Goal: Information Seeking & Learning: Find specific fact

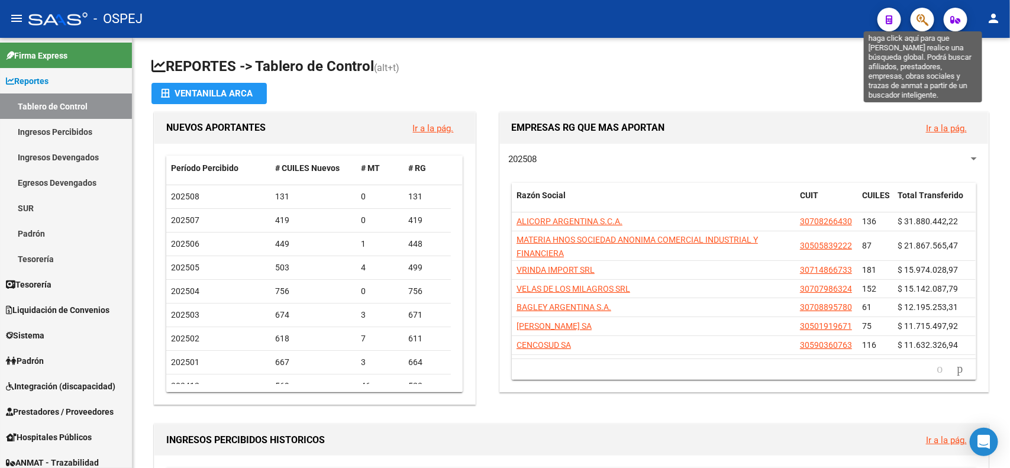
click at [925, 17] on icon "button" at bounding box center [922, 20] width 12 height 14
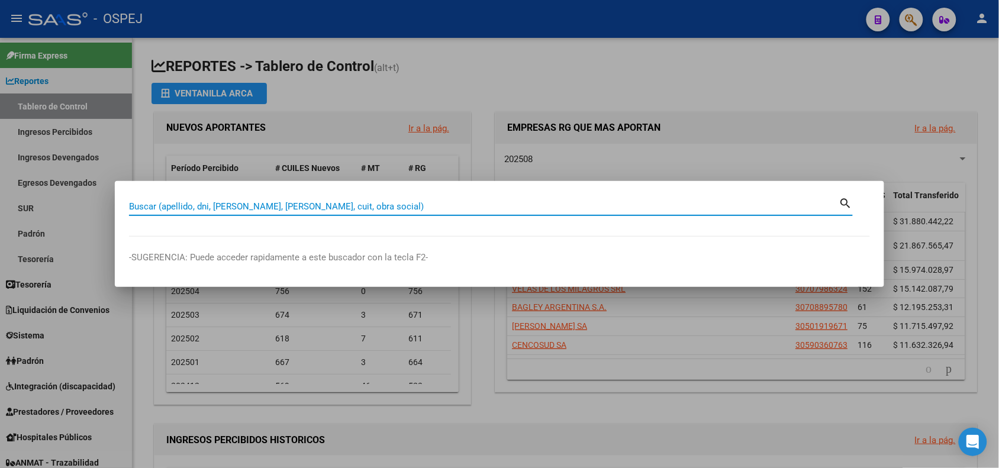
click at [164, 202] on input "Buscar (apellido, dni, [PERSON_NAME], [PERSON_NAME], cuit, obra social)" at bounding box center [484, 206] width 710 height 11
type input "jaboneros"
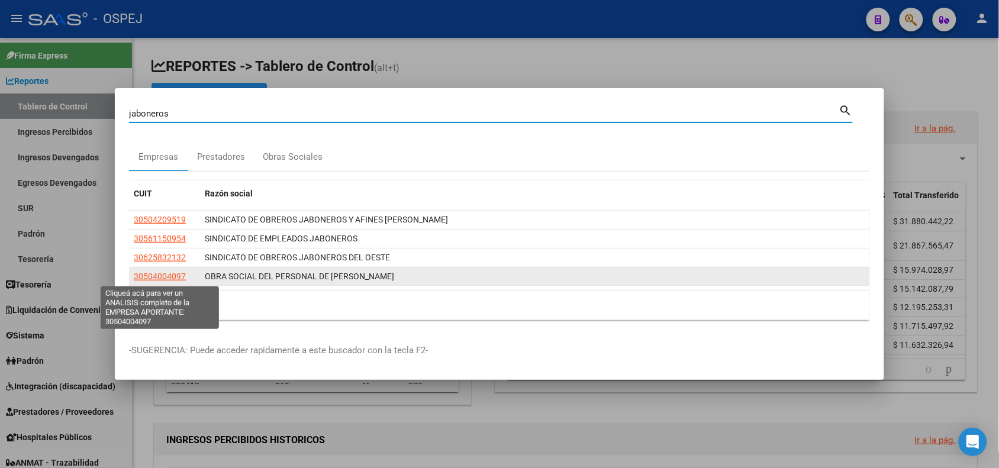
click at [166, 276] on span "30504004097" at bounding box center [160, 276] width 52 height 9
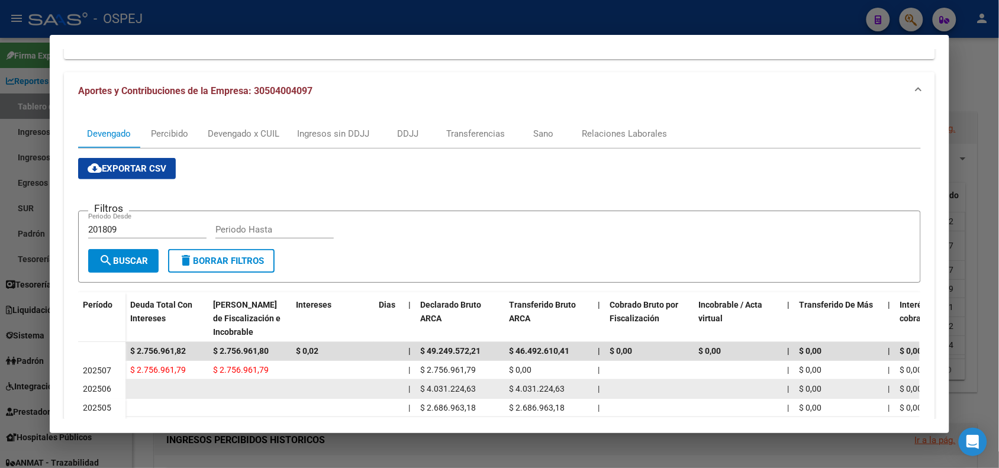
scroll to position [244, 0]
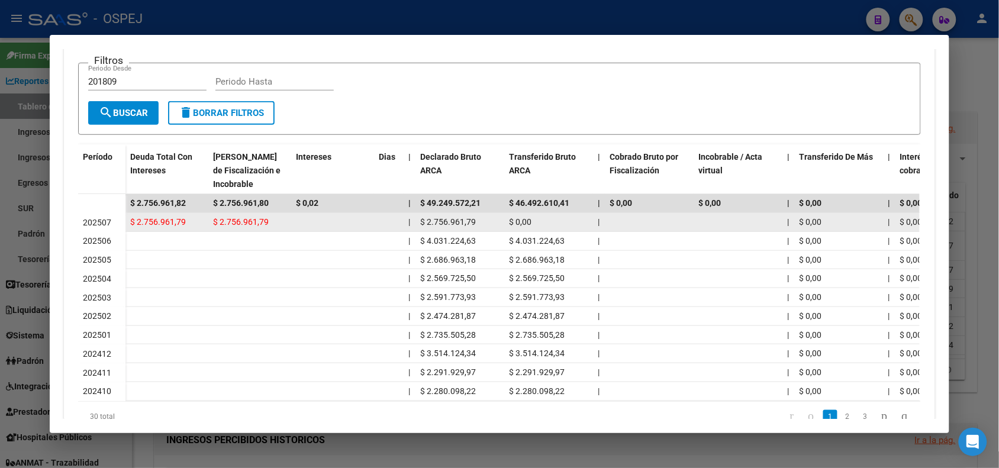
click at [444, 219] on span "$ 2.756.961,79" at bounding box center [448, 221] width 56 height 9
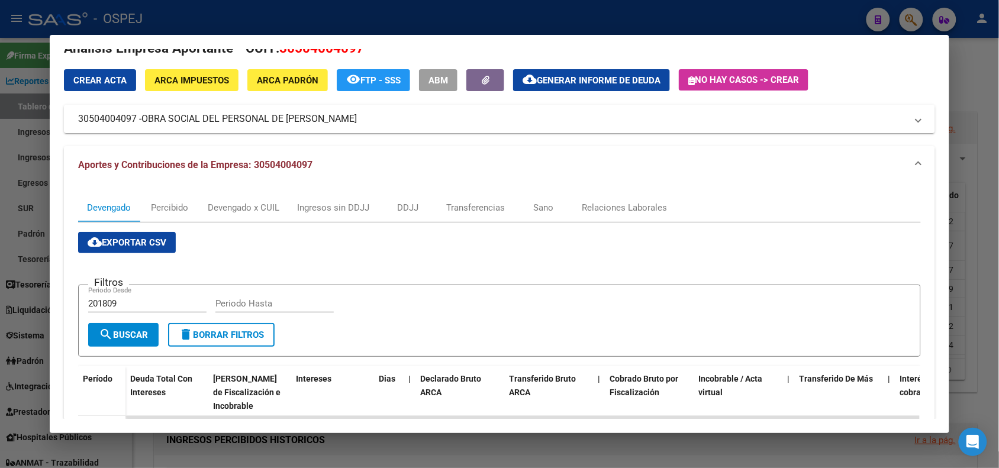
scroll to position [0, 0]
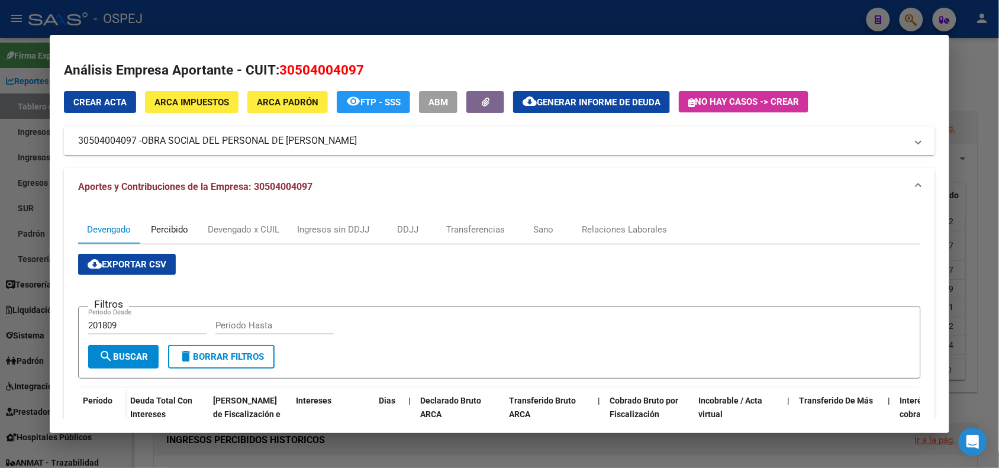
click at [185, 227] on div "Percibido" at bounding box center [169, 229] width 59 height 28
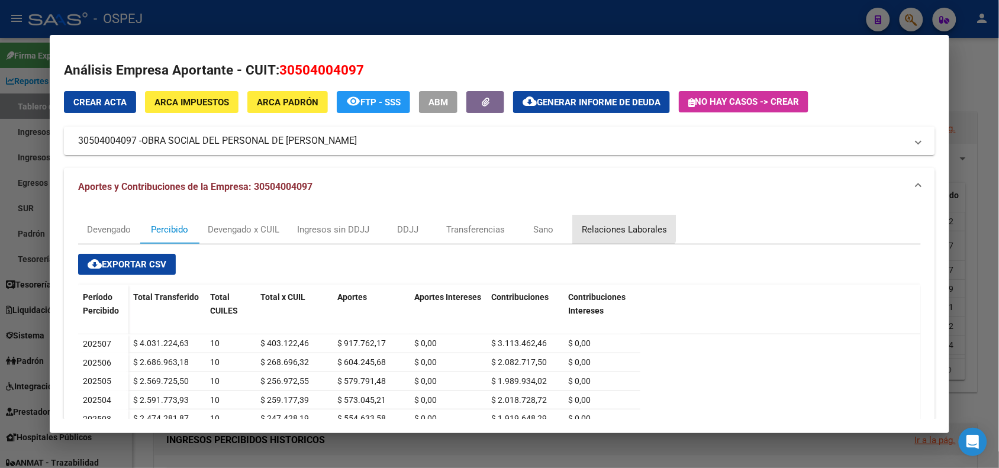
click at [607, 220] on div "Relaciones Laborales" at bounding box center [624, 229] width 103 height 28
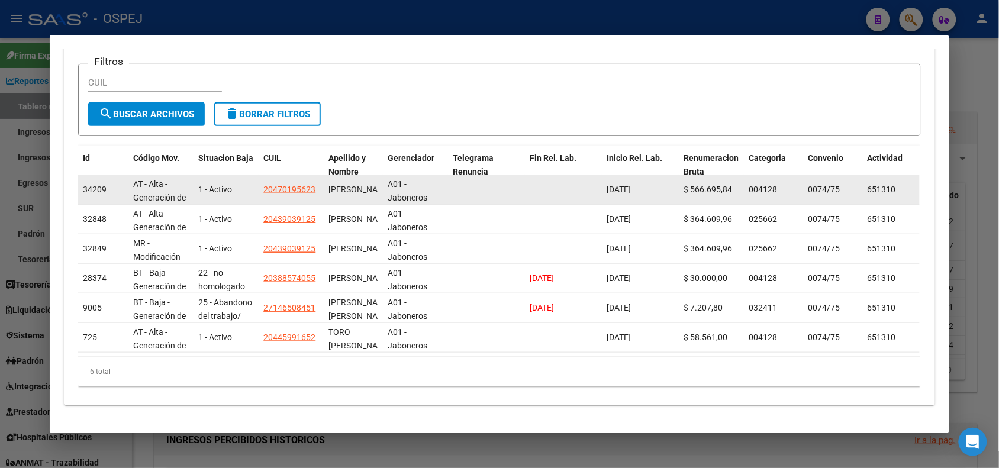
scroll to position [105, 0]
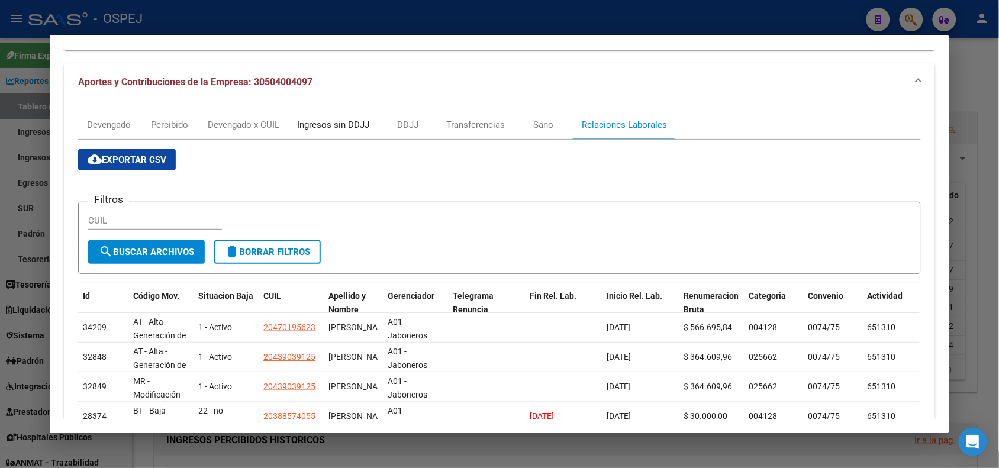
click at [338, 133] on div "Ingresos sin DDJJ" at bounding box center [333, 125] width 90 height 28
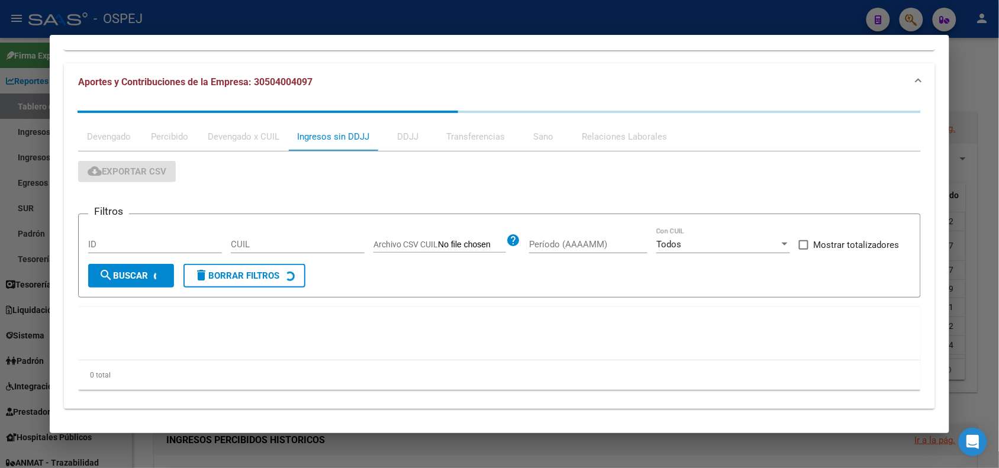
scroll to position [0, 0]
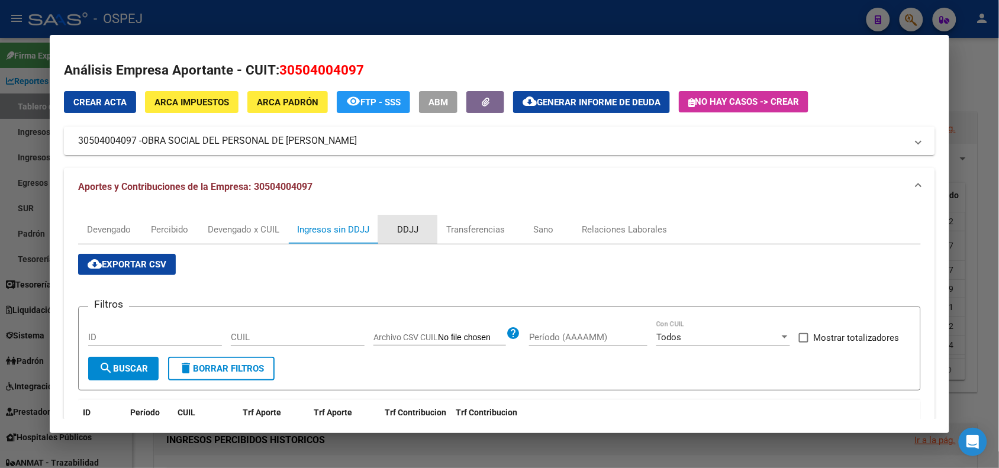
click at [397, 233] on div "DDJJ" at bounding box center [407, 229] width 21 height 13
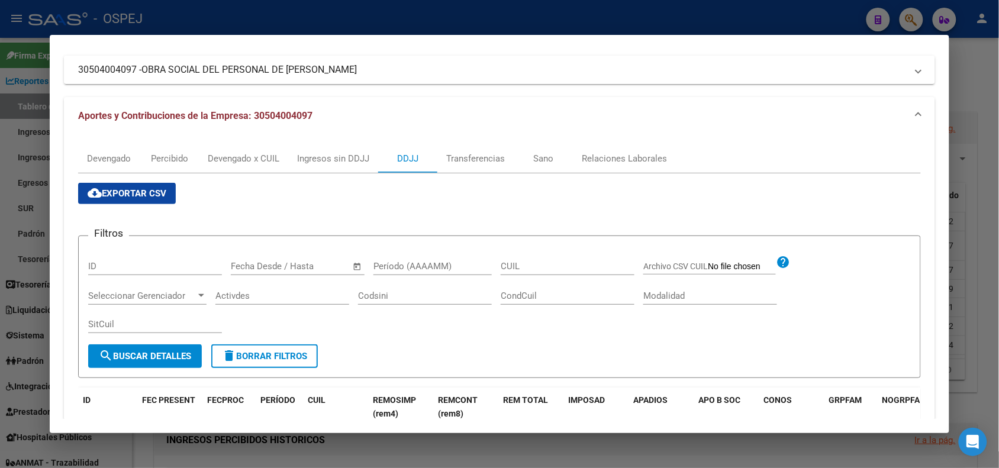
scroll to position [155, 0]
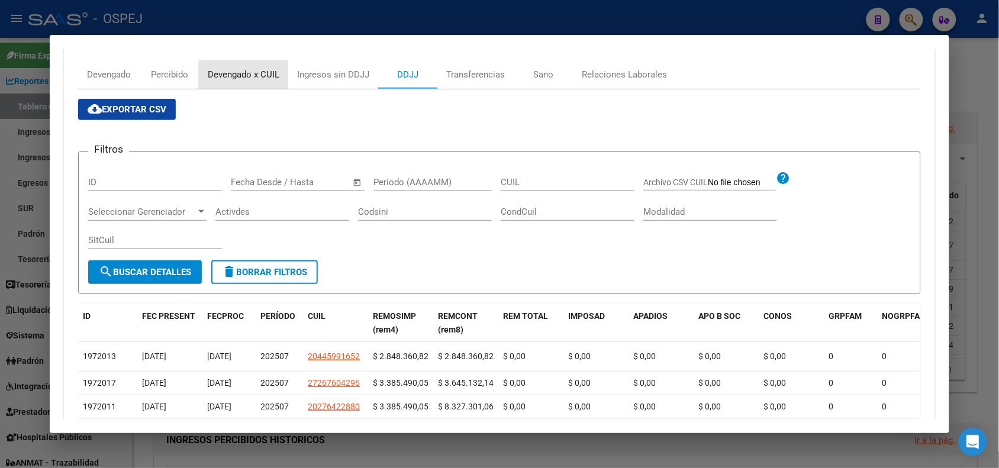
click at [262, 88] on div "Devengado x CUIL" at bounding box center [243, 74] width 89 height 28
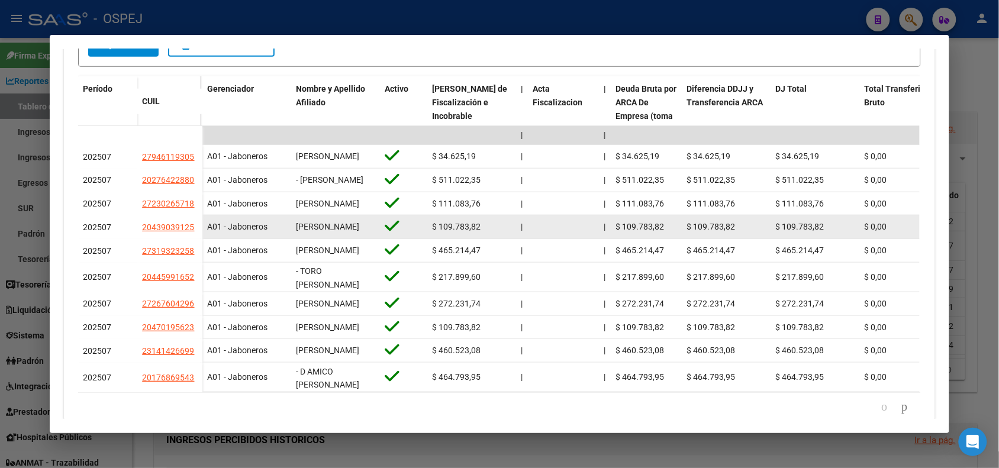
scroll to position [318, 0]
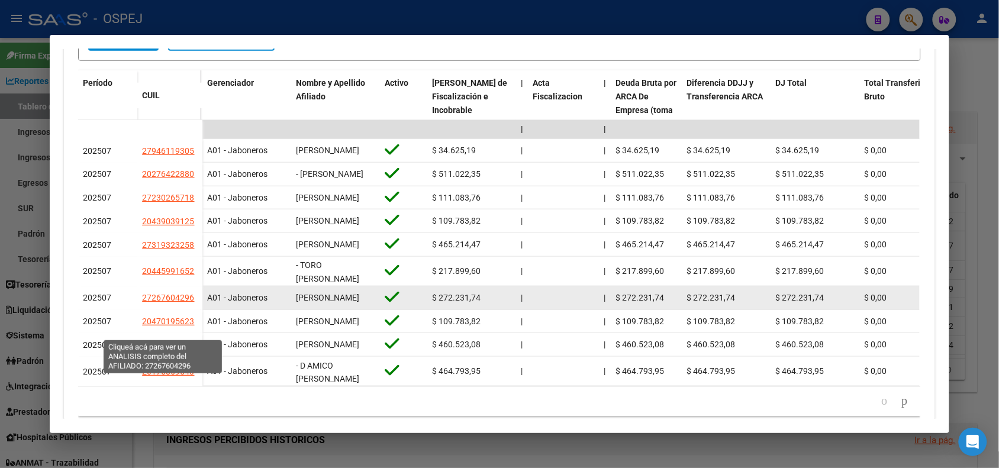
click at [149, 302] on span "27267604296" at bounding box center [168, 297] width 52 height 9
type textarea "27267604296"
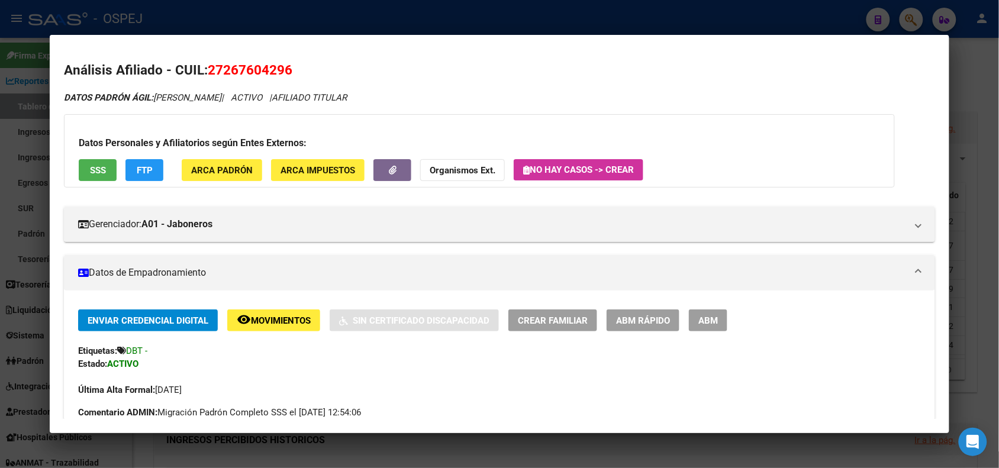
drag, startPoint x: 287, startPoint y: 69, endPoint x: 237, endPoint y: 65, distance: 49.9
click at [237, 65] on span "27267604296" at bounding box center [250, 69] width 85 height 15
click at [219, 63] on span "27267604296" at bounding box center [250, 69] width 85 height 15
drag, startPoint x: 218, startPoint y: 69, endPoint x: 277, endPoint y: 63, distance: 59.4
click at [277, 63] on span "27267604296" at bounding box center [250, 69] width 85 height 15
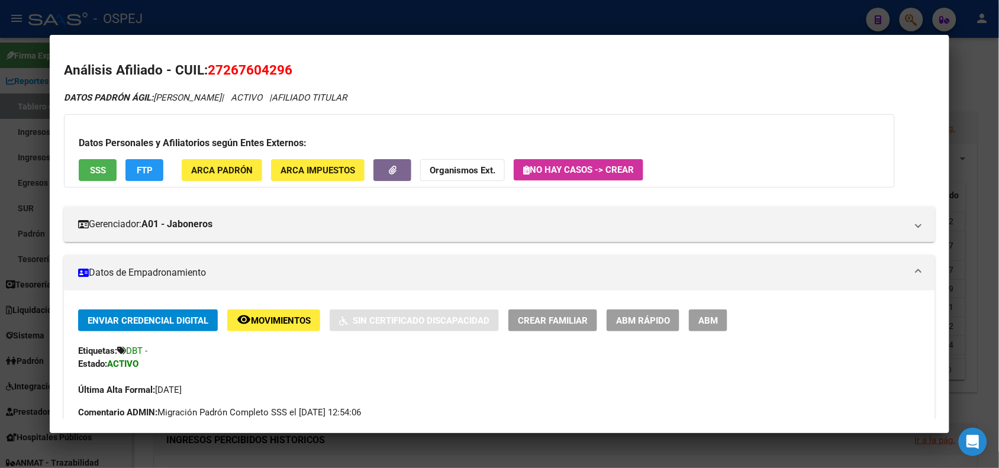
copy span "26760429"
click at [302, 70] on h2 "Análisis Afiliado - CUIL: 27267604296" at bounding box center [499, 70] width 870 height 20
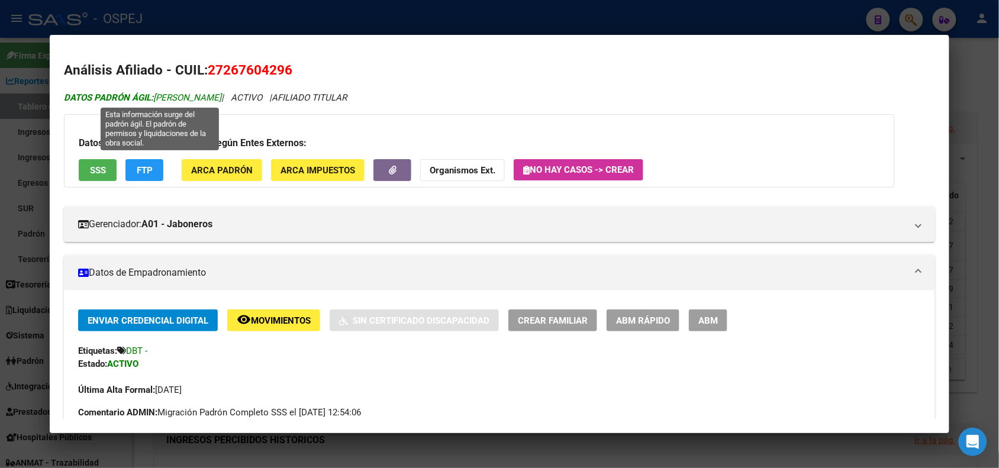
drag, startPoint x: 232, startPoint y: 98, endPoint x: 152, endPoint y: 101, distance: 79.9
click at [152, 101] on span "DATOS PADRÓN ÁGIL: [PERSON_NAME]" at bounding box center [142, 97] width 157 height 11
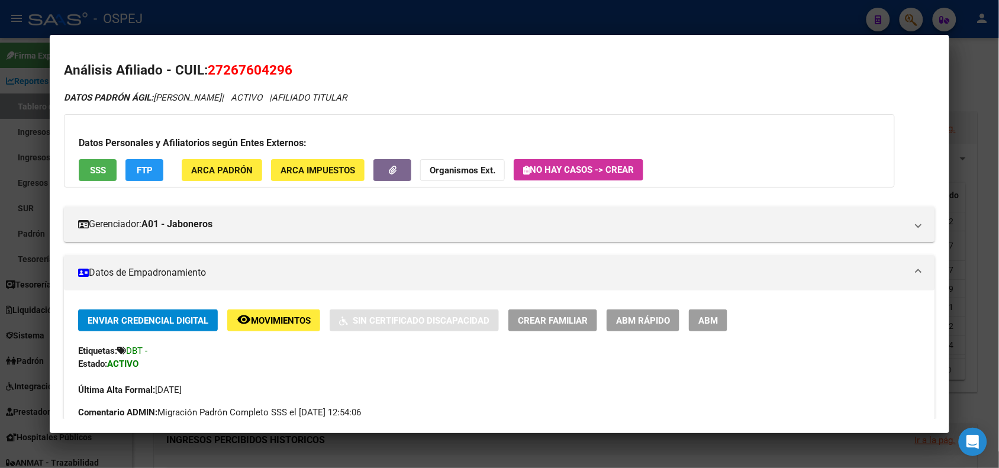
drag, startPoint x: 494, startPoint y: 16, endPoint x: 570, endPoint y: 10, distance: 76.0
click at [494, 15] on div at bounding box center [499, 234] width 999 height 468
